Goal: Navigation & Orientation: Find specific page/section

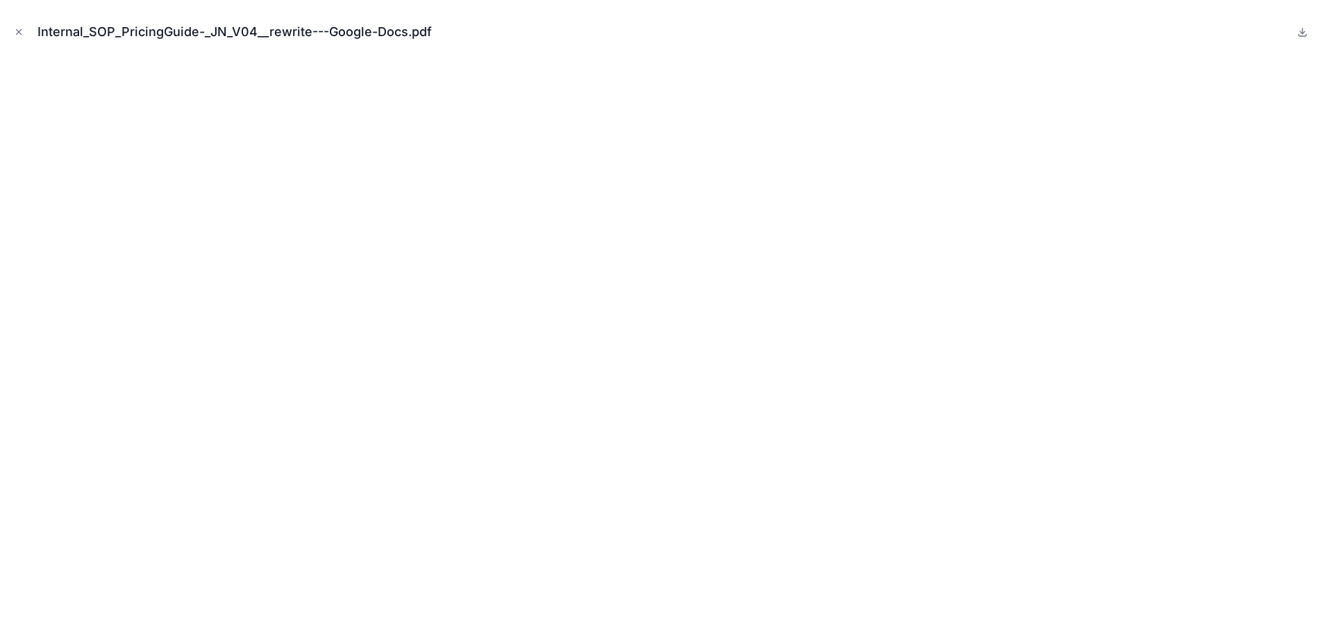
scroll to position [587, 0]
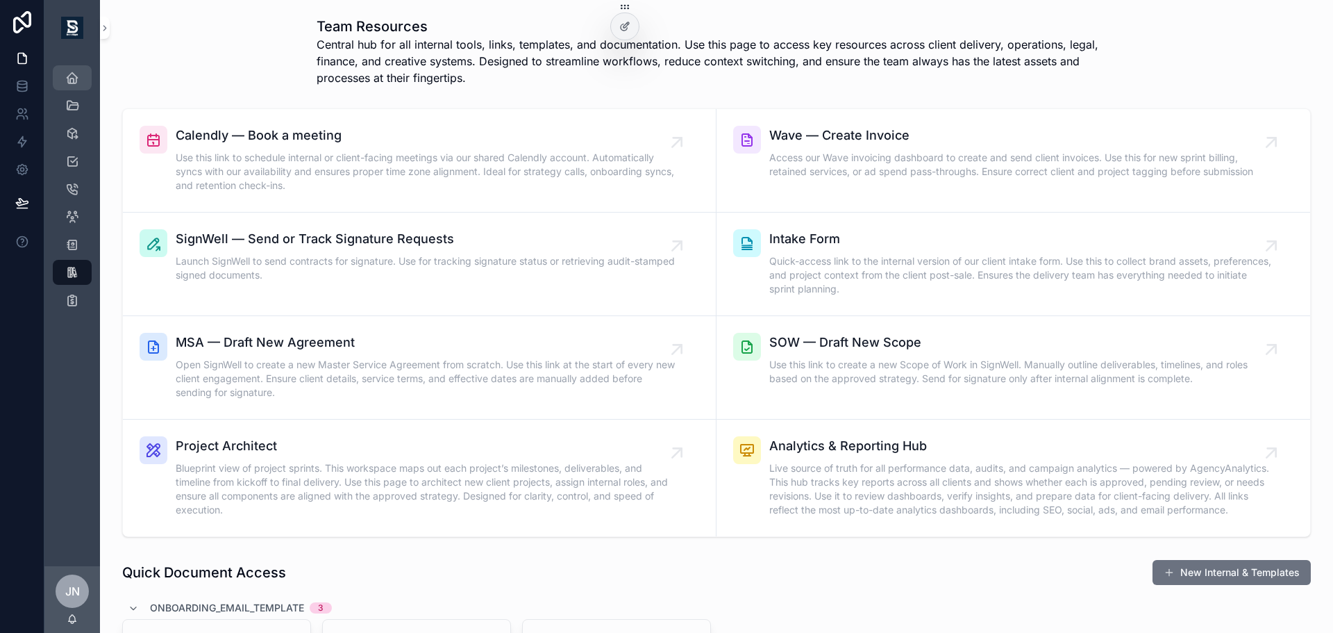
click at [67, 81] on icon "scrollable content" at bounding box center [72, 78] width 14 height 14
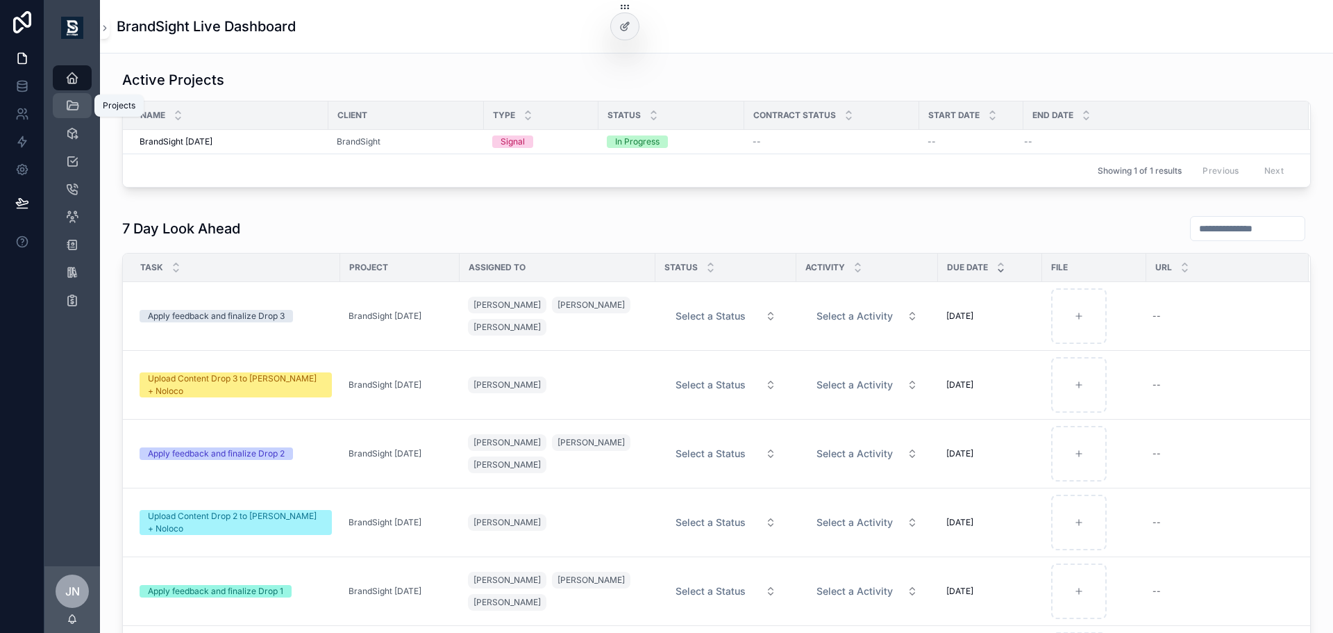
click at [69, 103] on icon "scrollable content" at bounding box center [72, 106] width 14 height 14
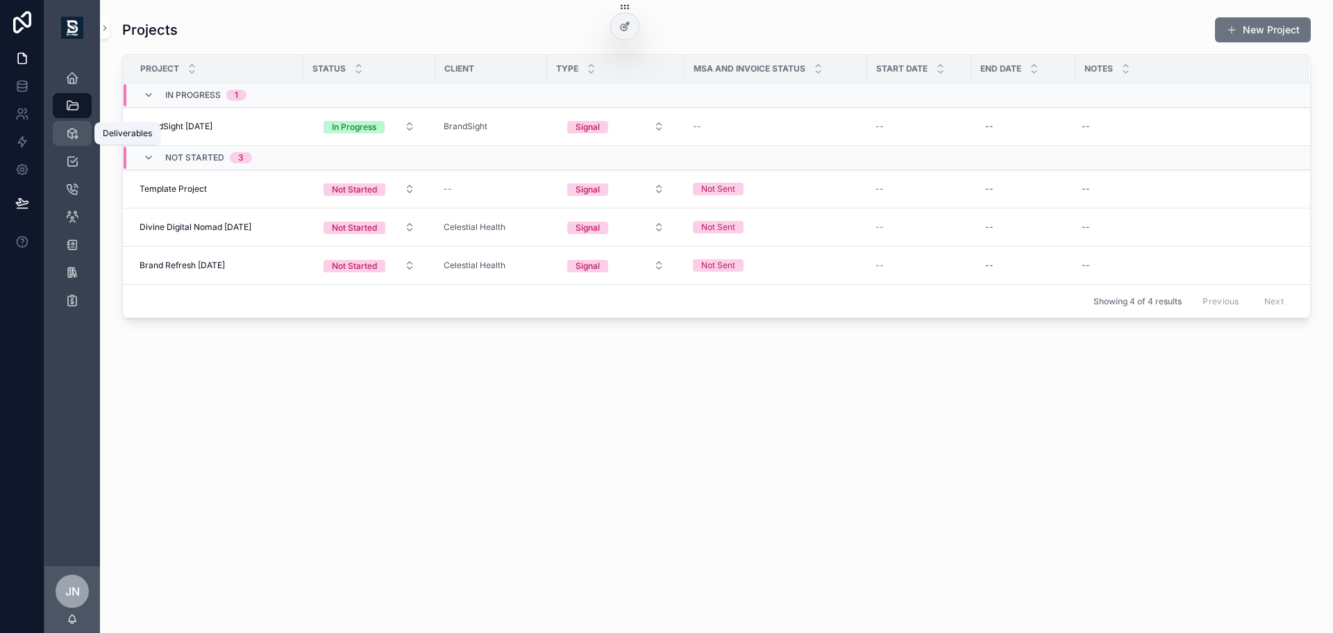
click at [78, 138] on icon "scrollable content" at bounding box center [72, 133] width 14 height 14
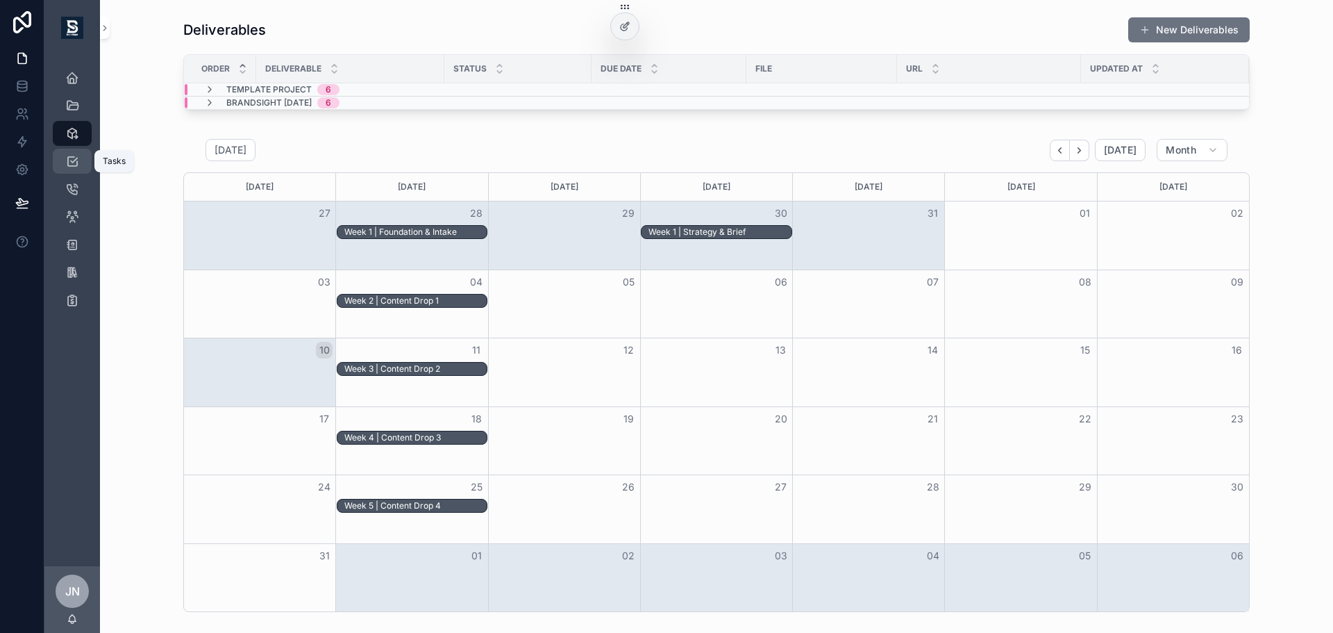
click at [74, 167] on icon "scrollable content" at bounding box center [72, 161] width 14 height 14
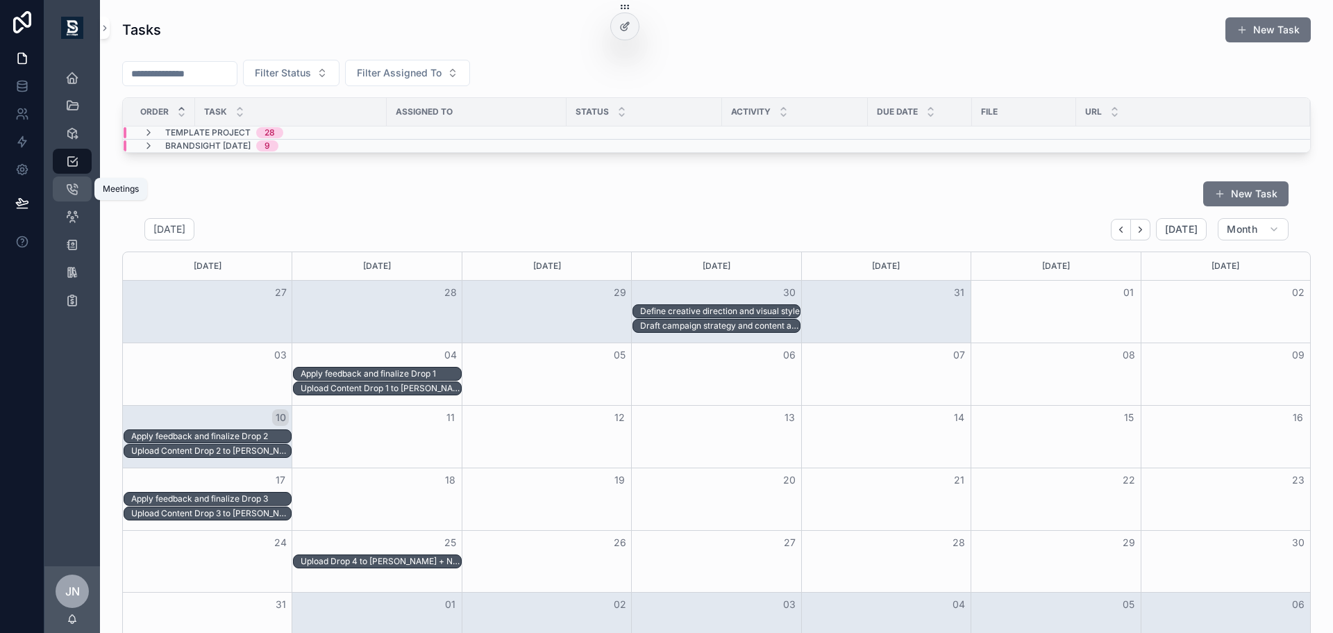
click at [70, 191] on icon "scrollable content" at bounding box center [72, 189] width 14 height 14
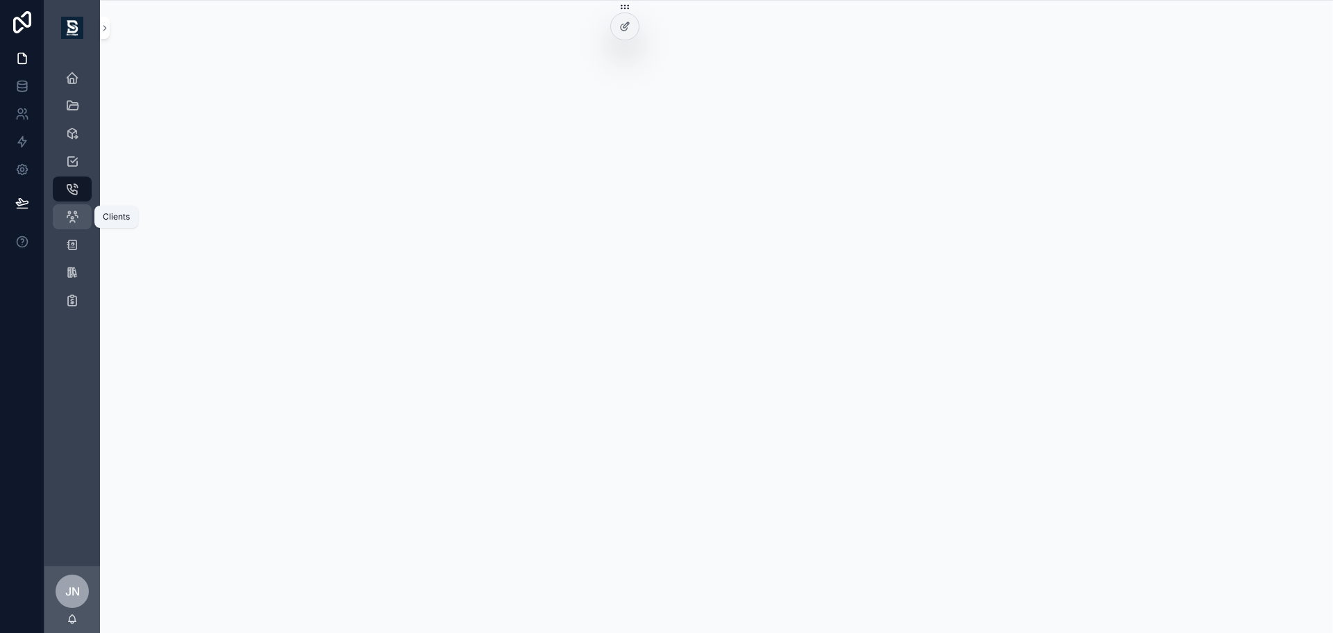
click at [69, 214] on icon "scrollable content" at bounding box center [72, 217] width 14 height 14
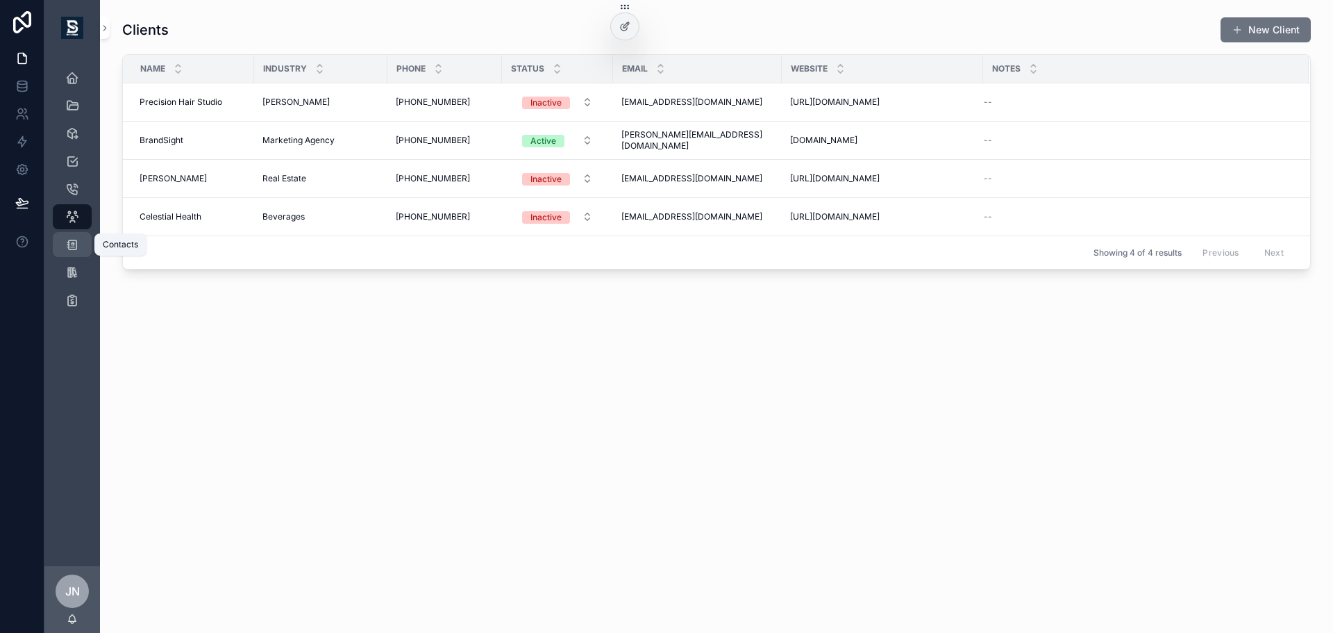
click at [71, 249] on icon "scrollable content" at bounding box center [72, 244] width 14 height 14
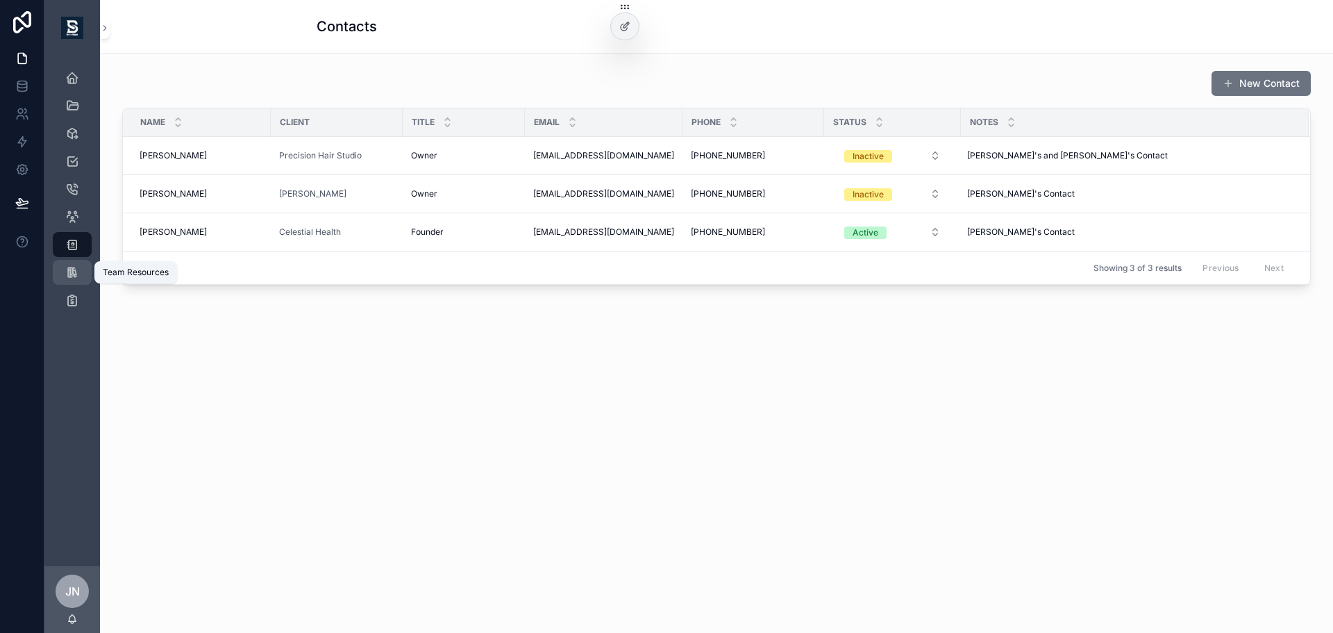
click at [76, 278] on icon "scrollable content" at bounding box center [72, 272] width 14 height 14
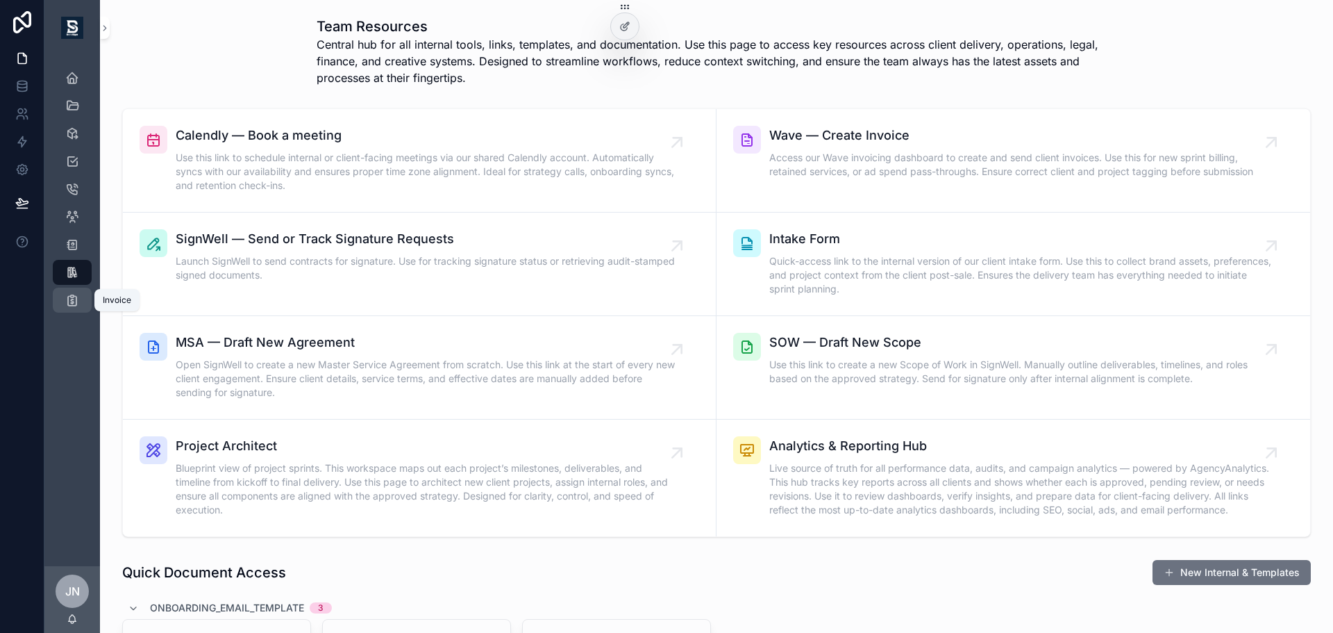
click at [73, 306] on icon "scrollable content" at bounding box center [72, 300] width 14 height 14
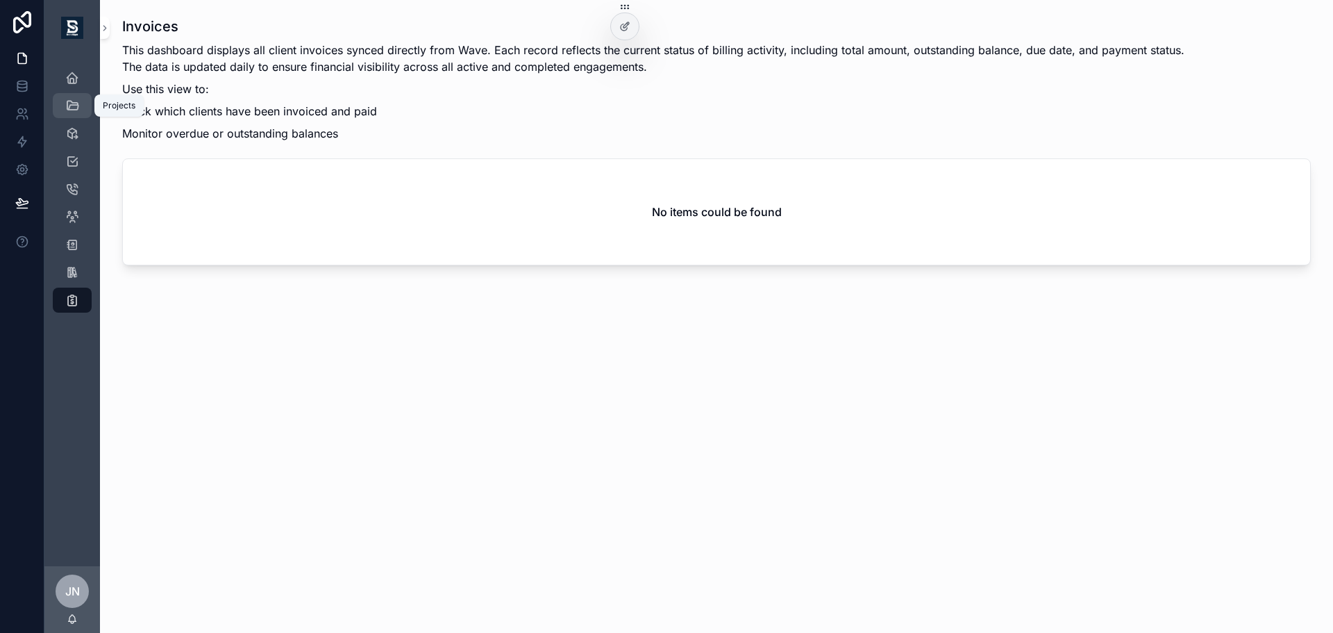
click at [71, 94] on link "Projects" at bounding box center [72, 105] width 39 height 25
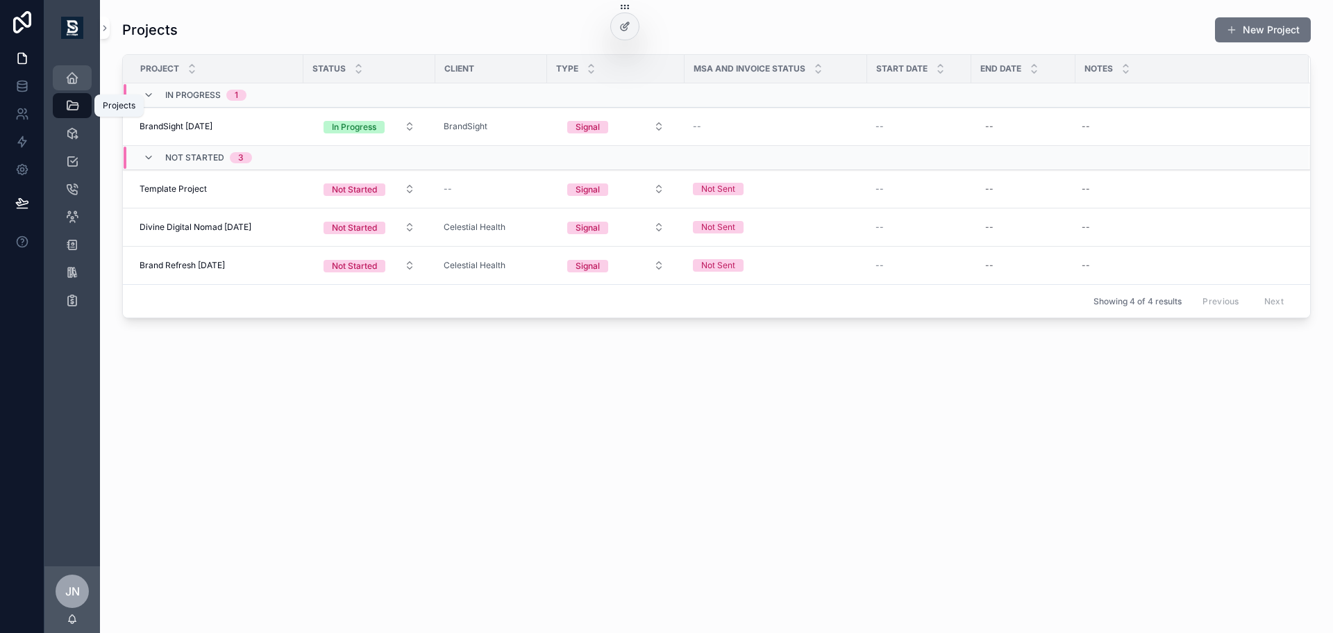
click at [74, 77] on icon "scrollable content" at bounding box center [72, 78] width 14 height 14
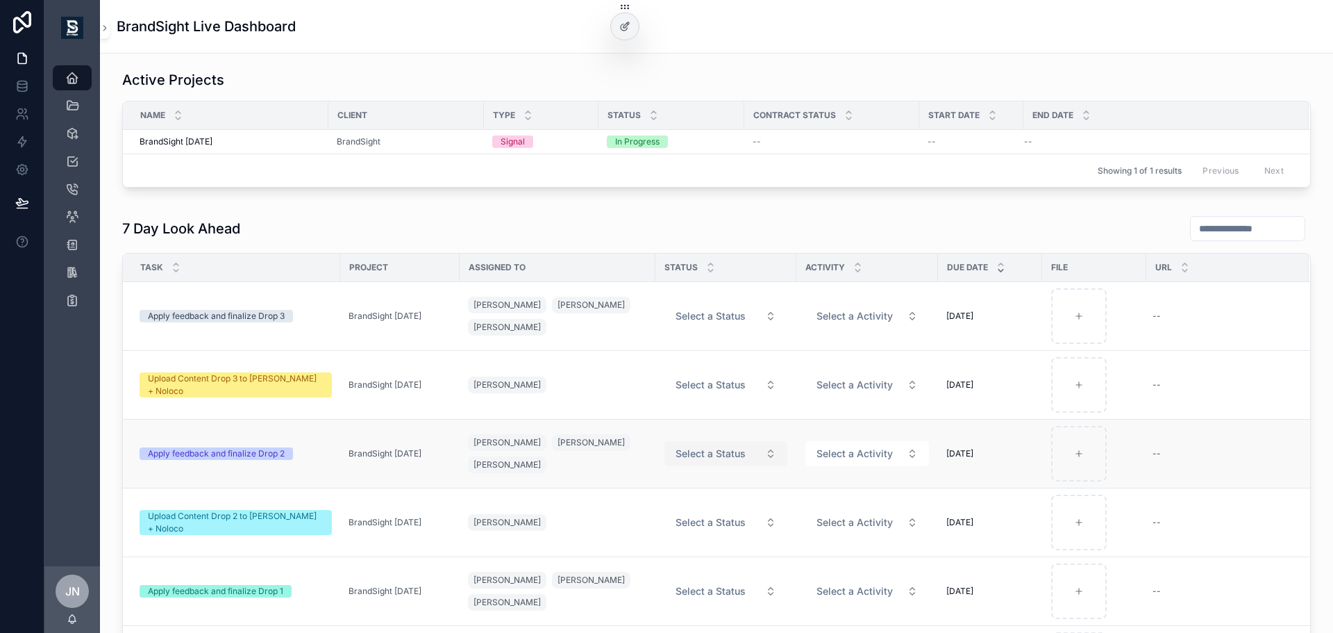
scroll to position [103, 0]
